Goal: Task Accomplishment & Management: Use online tool/utility

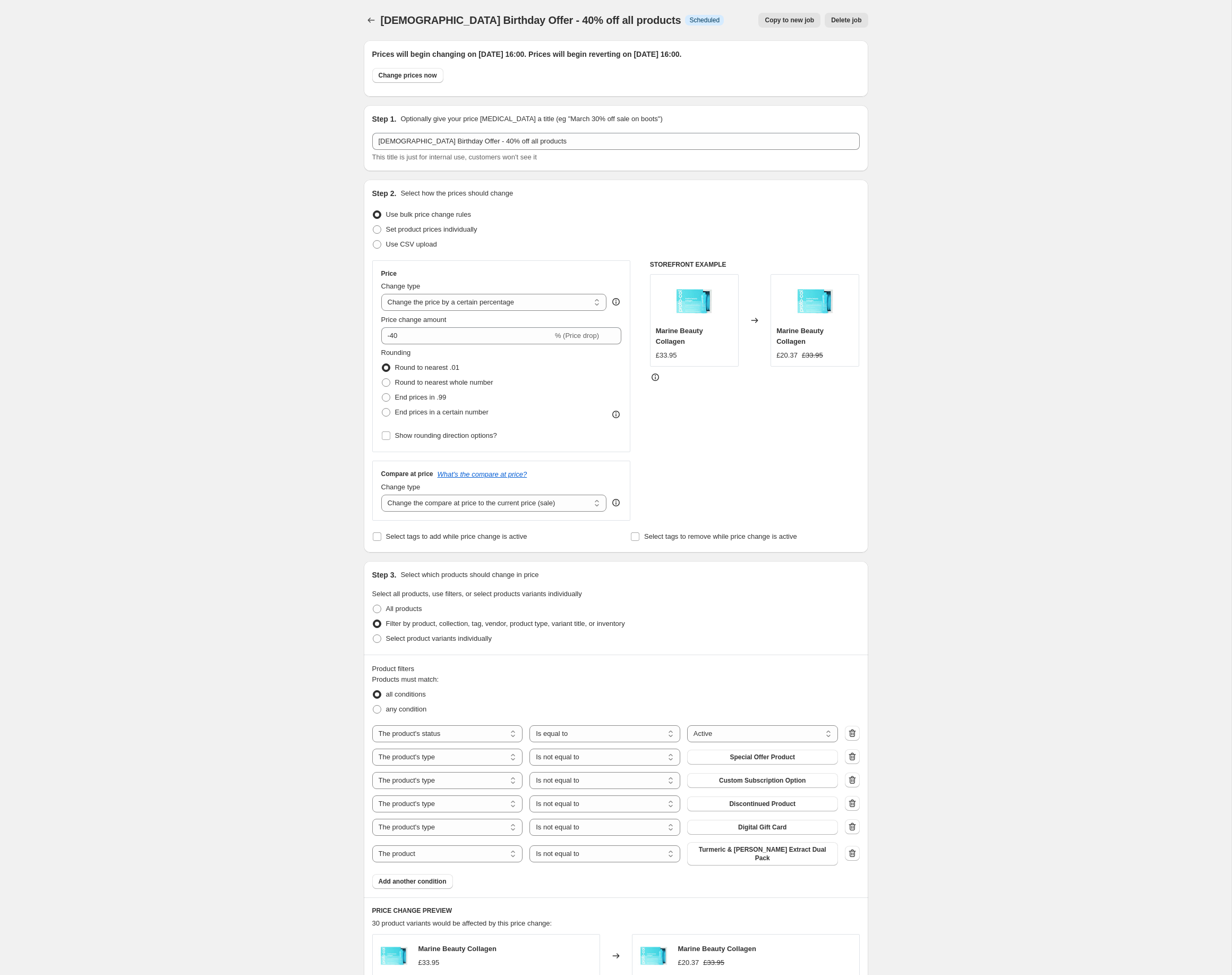
select select "percentage"
select select "product_status"
select select "product_type"
select select "not_equal"
select select "product_type"
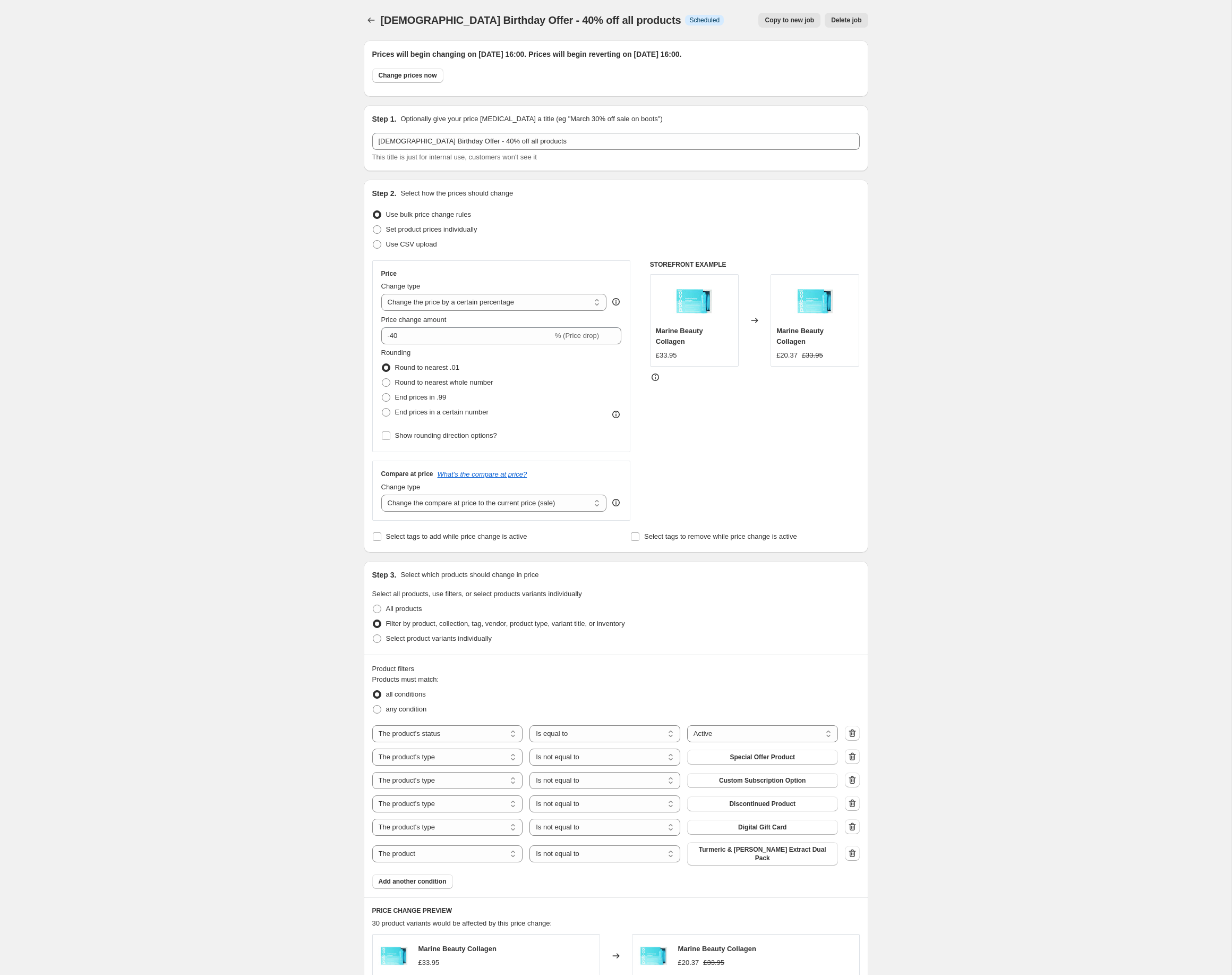
select select "not_equal"
select select "product_type"
select select "not_equal"
select select "product_type"
select select "not_equal"
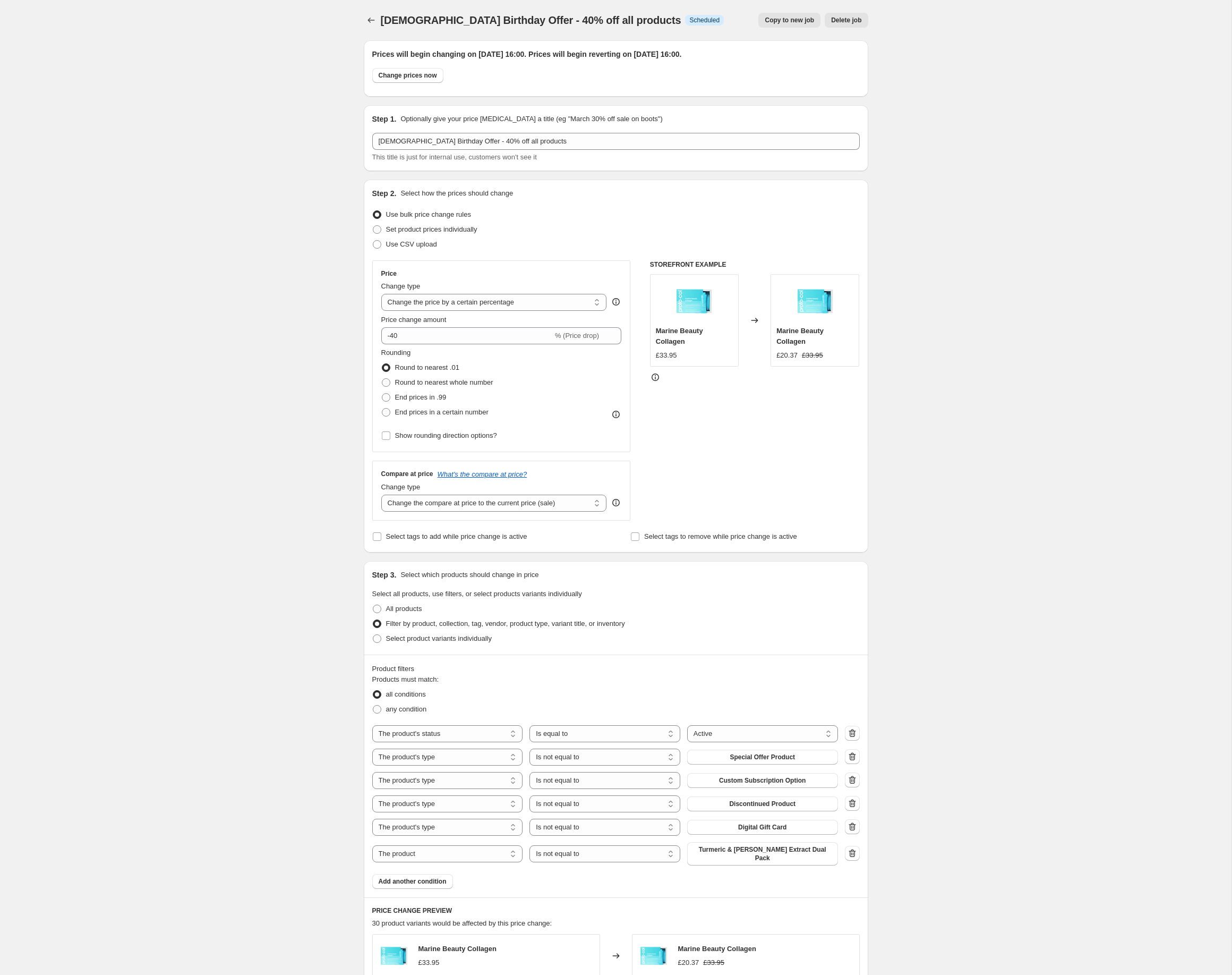
select select "not_equal"
